Goal: Transaction & Acquisition: Download file/media

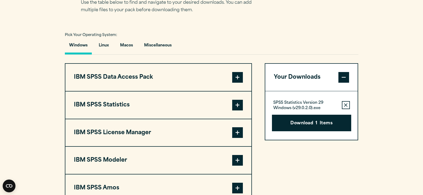
scroll to position [374, 0]
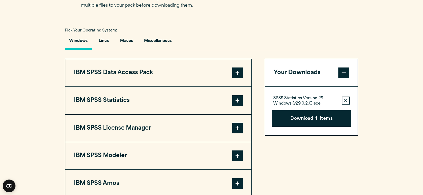
click at [232, 102] on span at bounding box center [237, 100] width 11 height 11
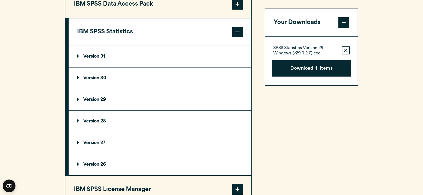
scroll to position [454, 0]
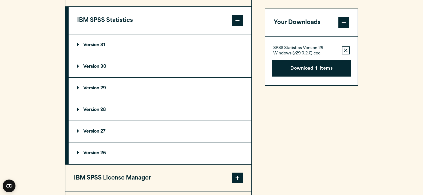
click at [78, 44] on p "Version 31" at bounding box center [91, 45] width 28 height 4
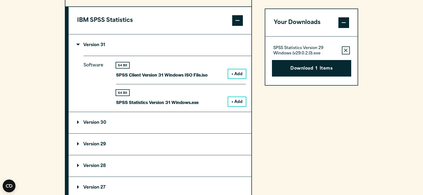
click at [237, 101] on button "+ Add" at bounding box center [237, 101] width 18 height 9
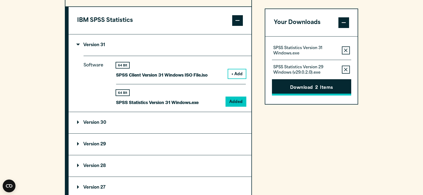
click at [347, 69] on icon "button" at bounding box center [345, 70] width 3 height 4
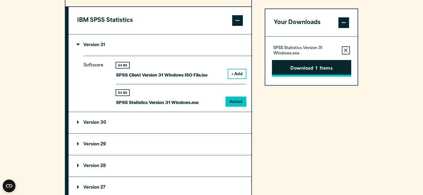
click at [310, 68] on button "Download 1 Items" at bounding box center [311, 68] width 79 height 17
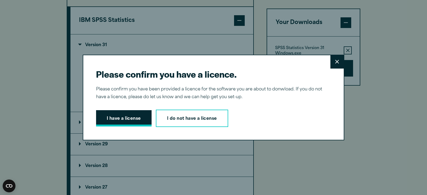
click at [122, 118] on button "I have a license" at bounding box center [124, 118] width 56 height 17
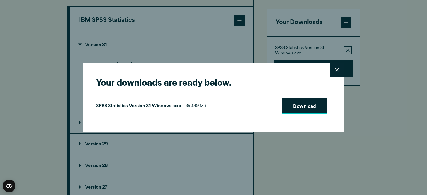
click at [294, 107] on link "Download" at bounding box center [304, 106] width 44 height 17
click at [335, 69] on icon at bounding box center [337, 70] width 4 height 4
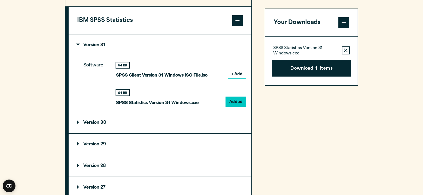
click at [312, 145] on div "Your Downloads SPSS Statistics Version 31 Windows.exe Remove this item from you…" at bounding box center [312, 141] width 94 height 325
